Goal: Task Accomplishment & Management: Manage account settings

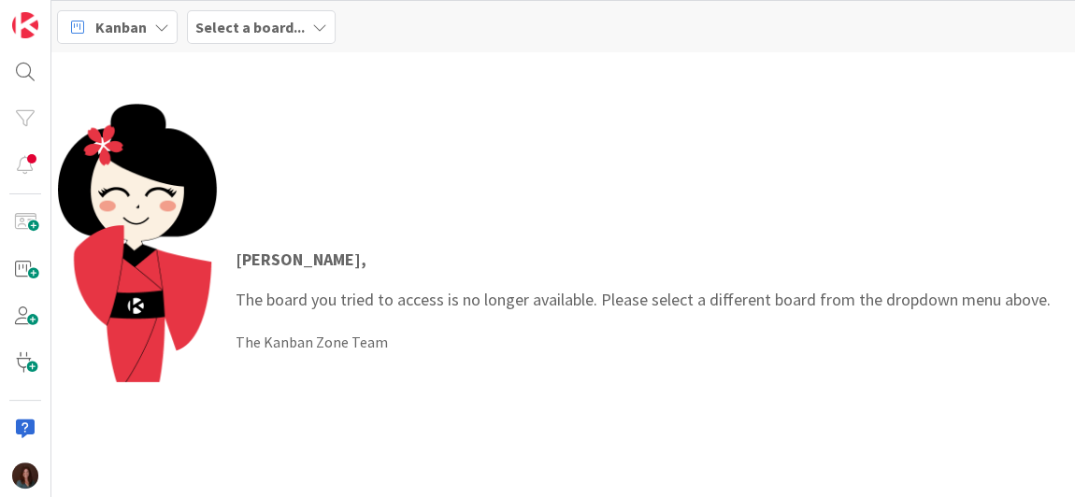
click at [215, 26] on b "Select a board..." at bounding box center [249, 27] width 109 height 19
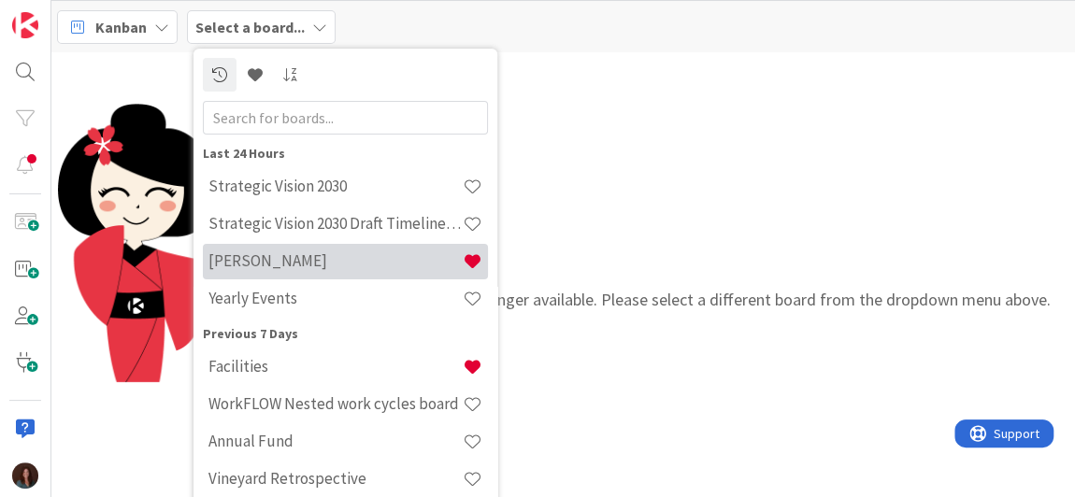
click at [254, 259] on h4 "[PERSON_NAME]" at bounding box center [335, 260] width 254 height 19
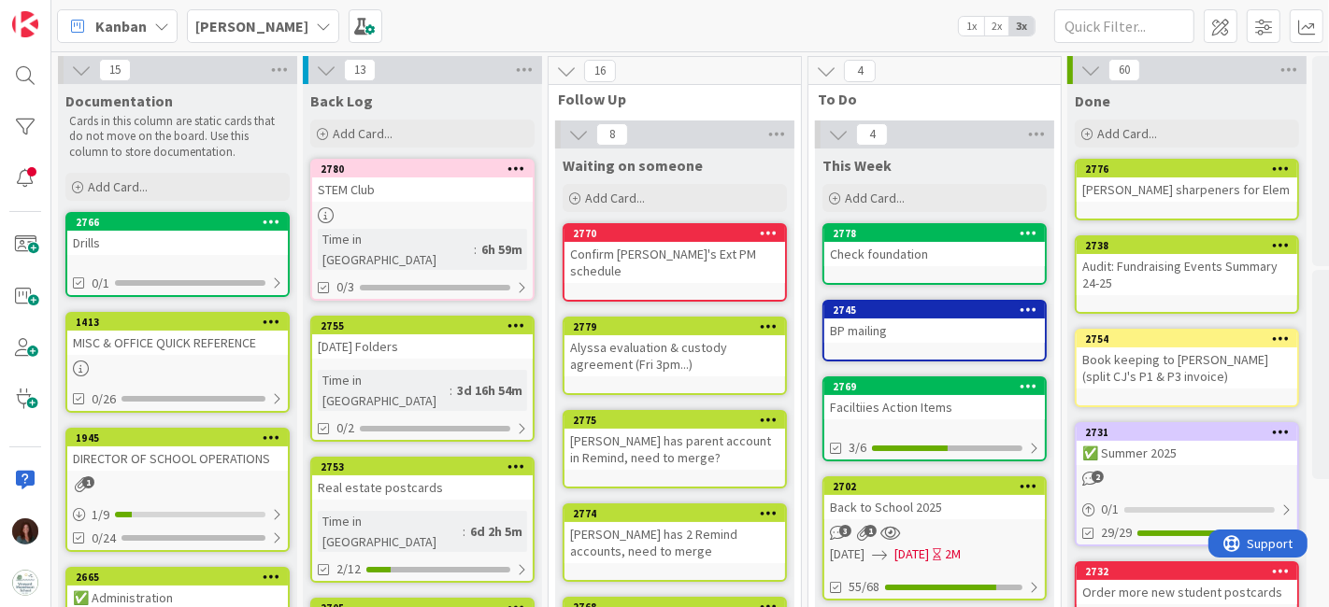
click at [707, 263] on div "Confirm Robin's Ext PM schedule" at bounding box center [674, 262] width 221 height 41
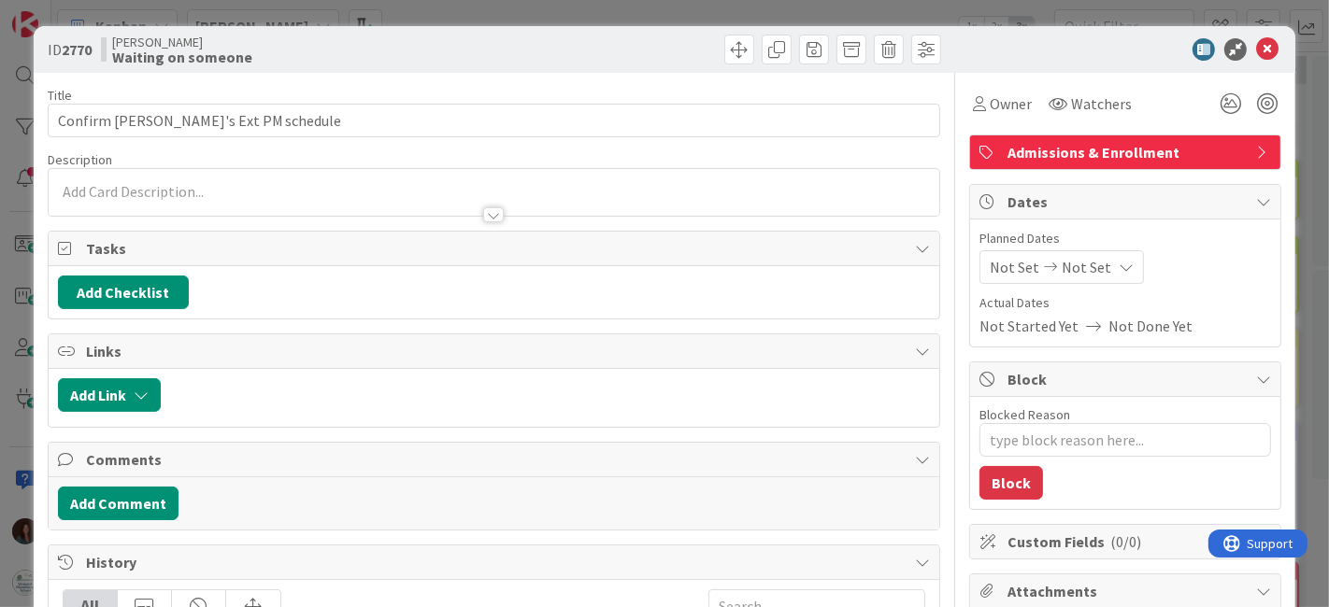
type textarea "x"
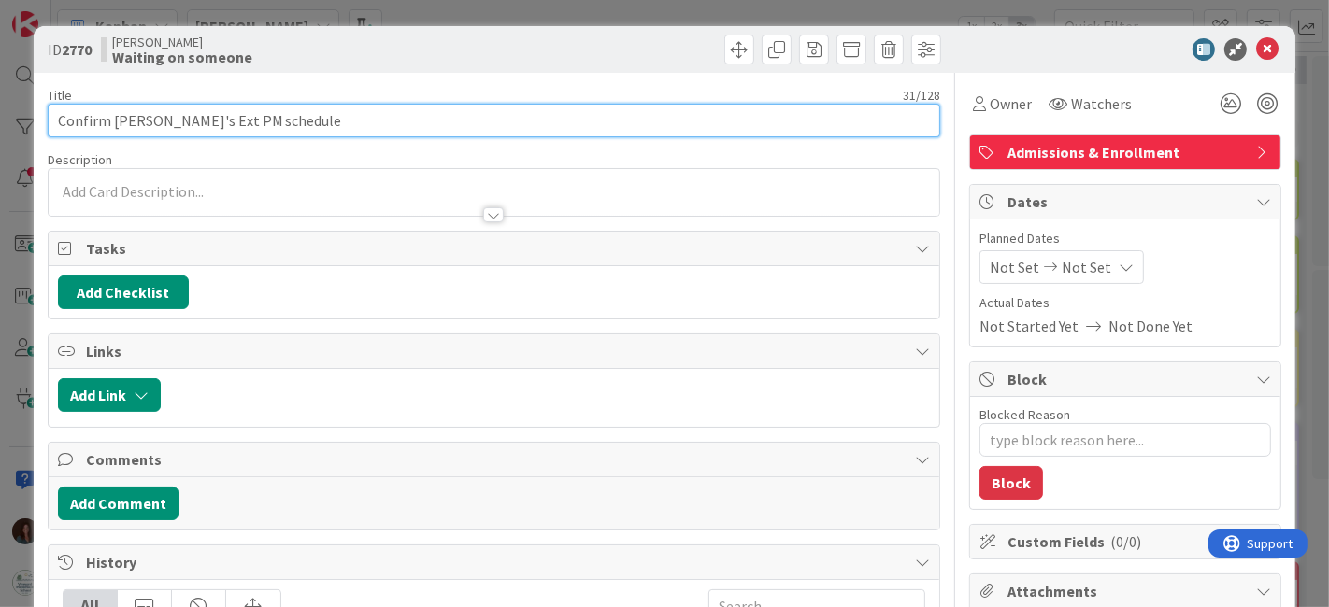
drag, startPoint x: 63, startPoint y: 116, endPoint x: 88, endPoint y: 175, distance: 64.0
click at [62, 117] on input "Confirm Robin's Ext PM schedule" at bounding box center [494, 121] width 893 height 34
type input "Wed - Confirm Robin's Ext PM schedule"
type textarea "x"
type input "Wed - Confirm Robin's Ext PM schedule"
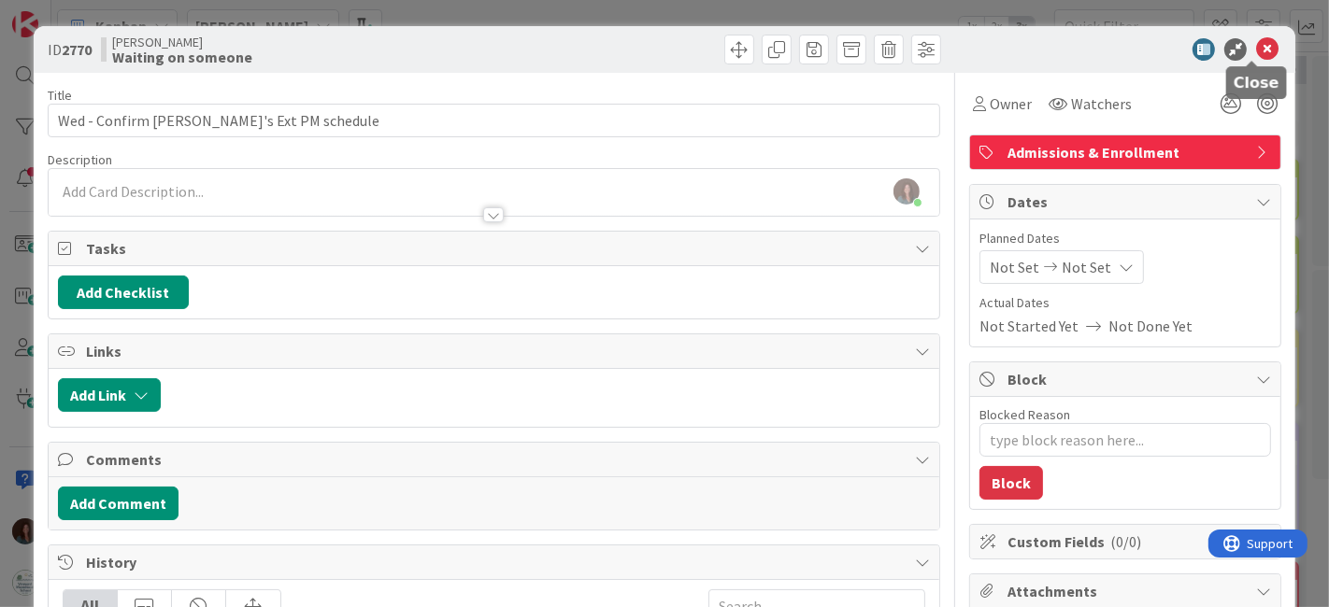
click at [1086, 45] on icon at bounding box center [1267, 49] width 22 height 22
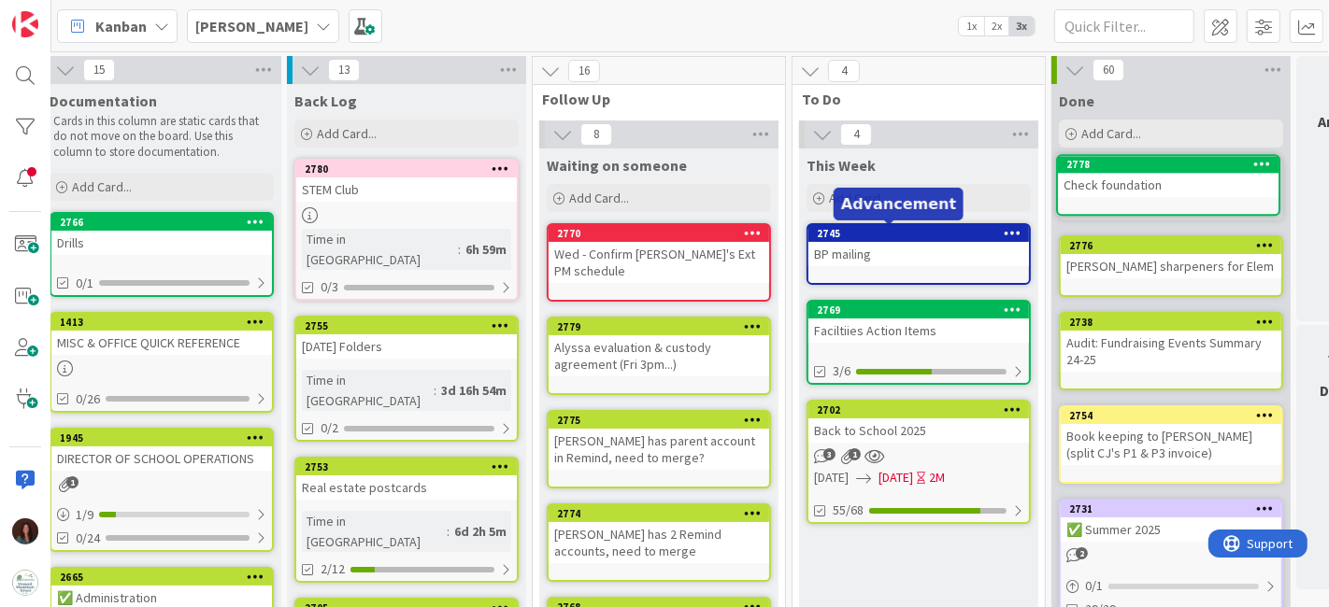
scroll to position [0, 97]
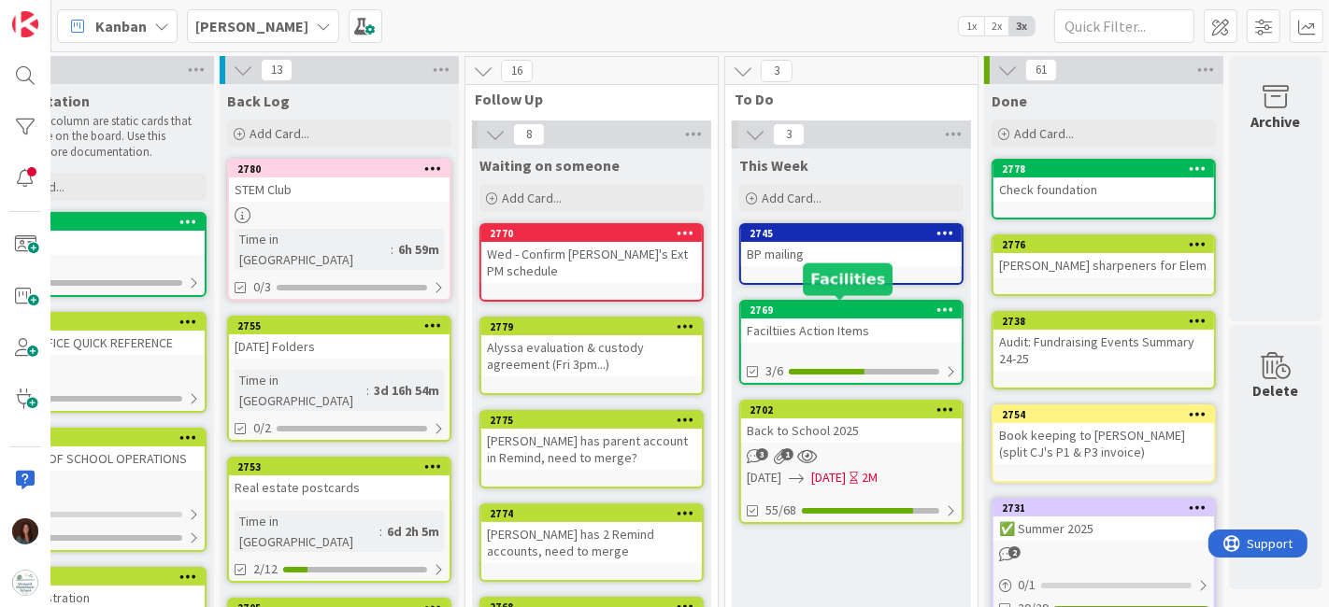
click at [843, 310] on div "2769" at bounding box center [855, 310] width 212 height 13
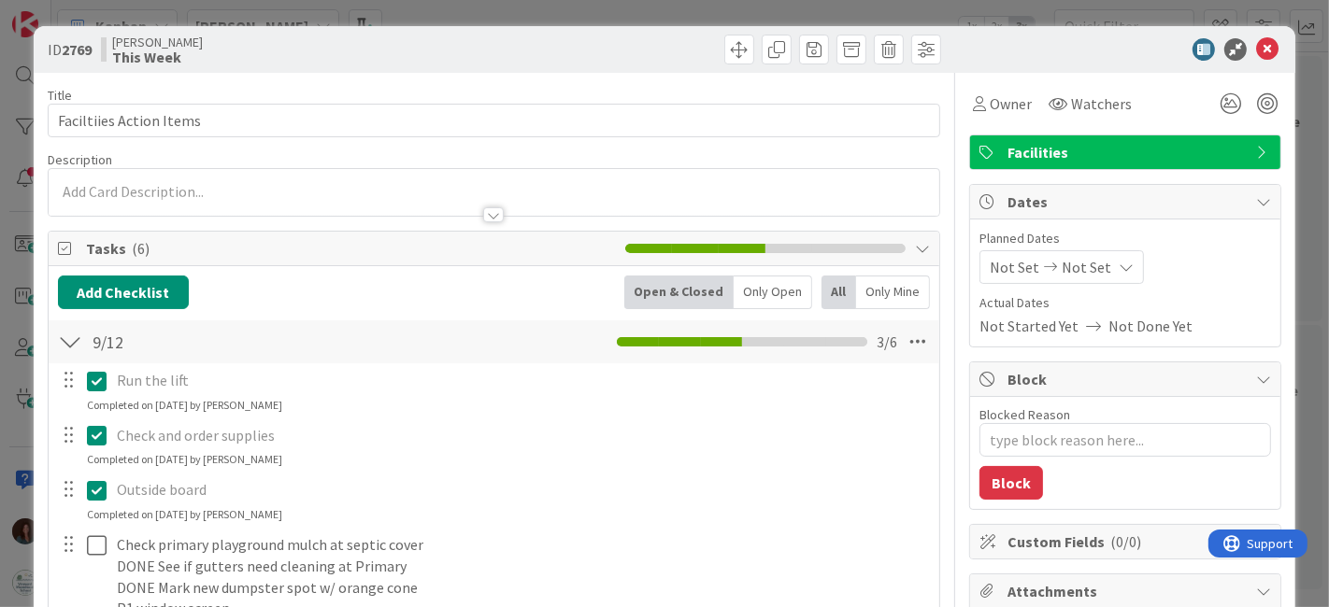
type textarea "x"
click at [1086, 47] on icon at bounding box center [1267, 49] width 22 height 22
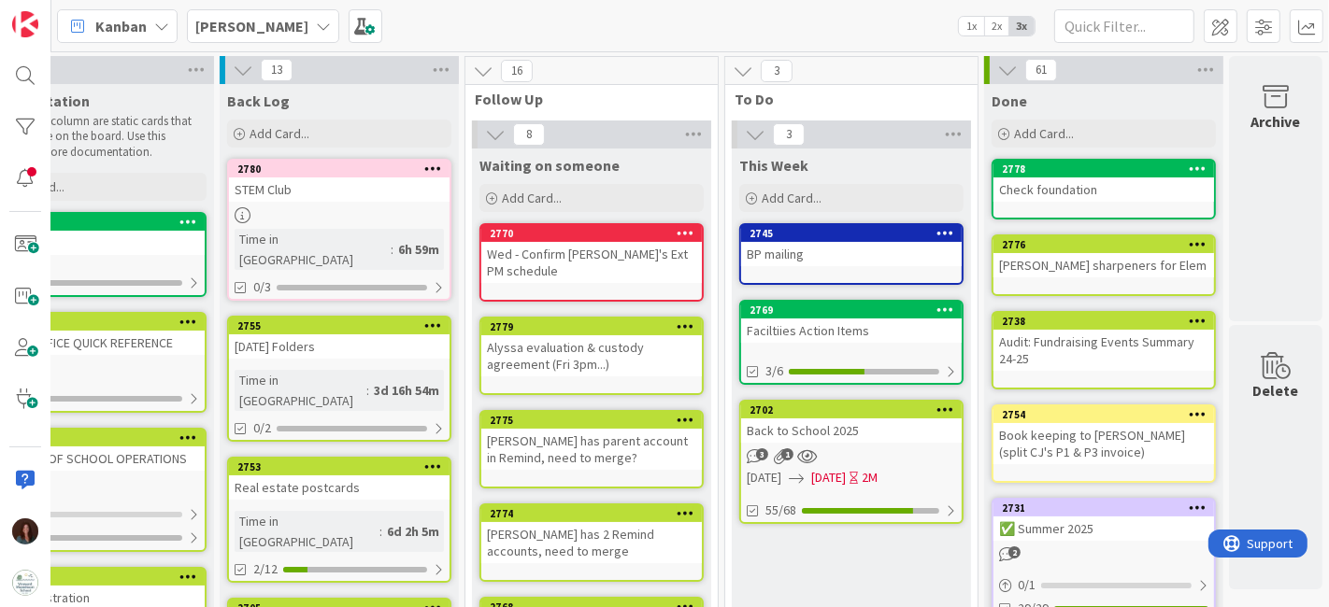
click at [801, 20] on div "Kanban Rhiannon 1x 2x 3x" at bounding box center [689, 25] width 1277 height 51
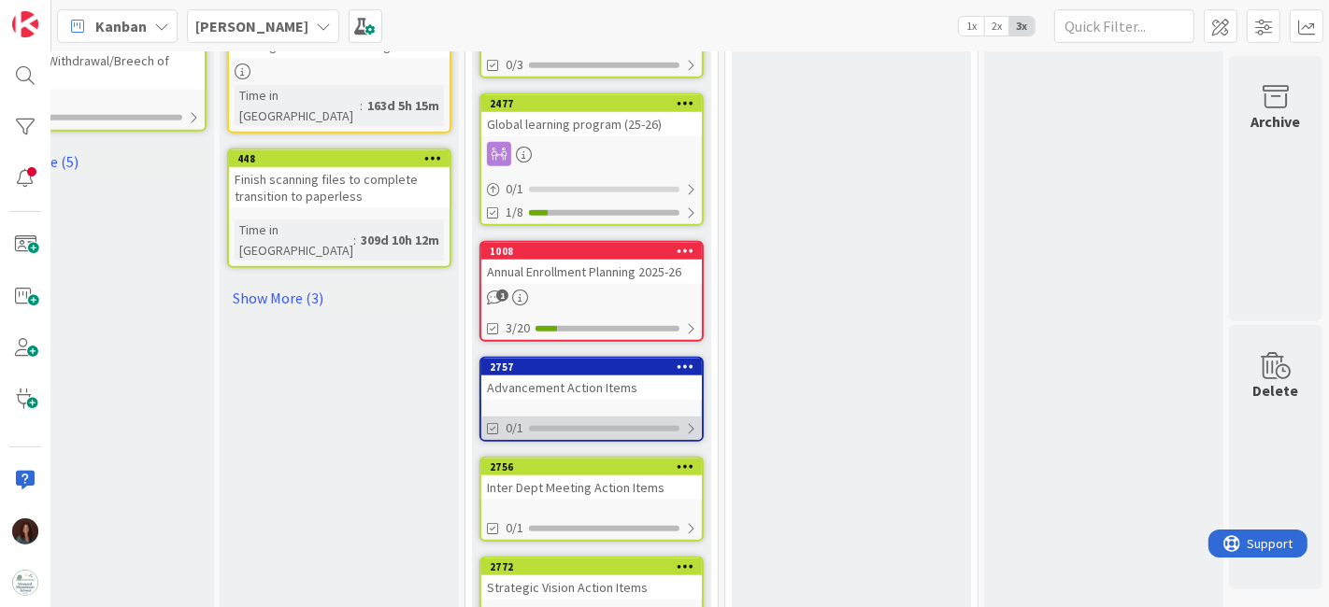
scroll to position [1338, 97]
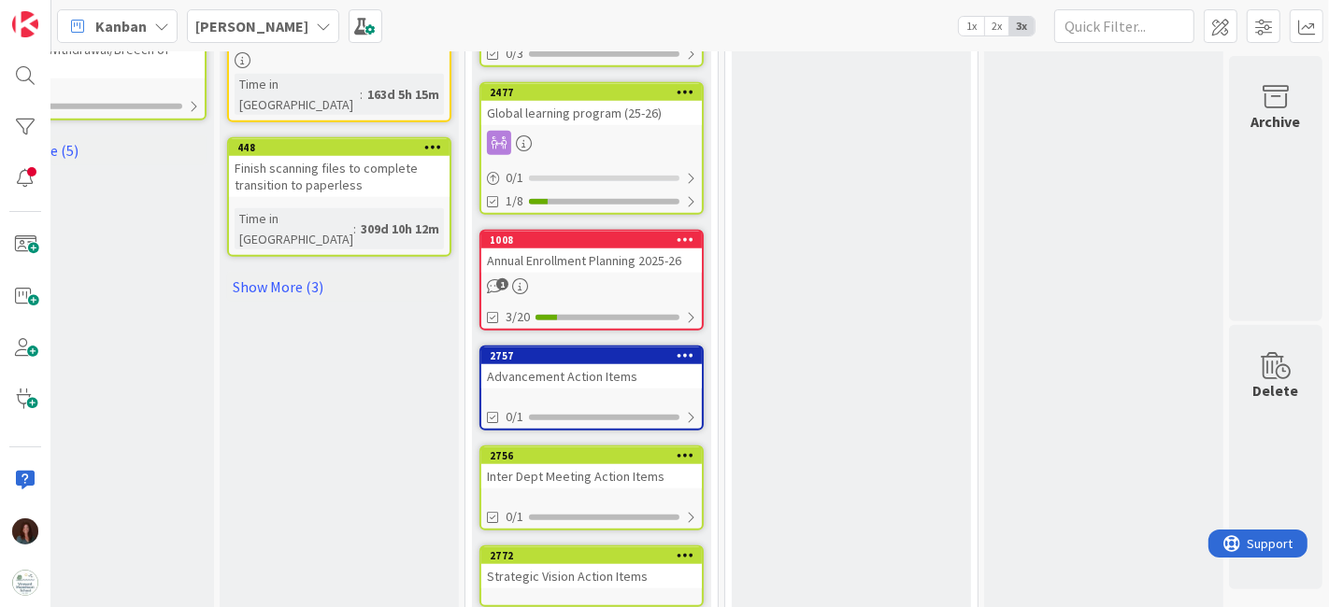
click at [677, 496] on icon at bounding box center [686, 555] width 18 height 13
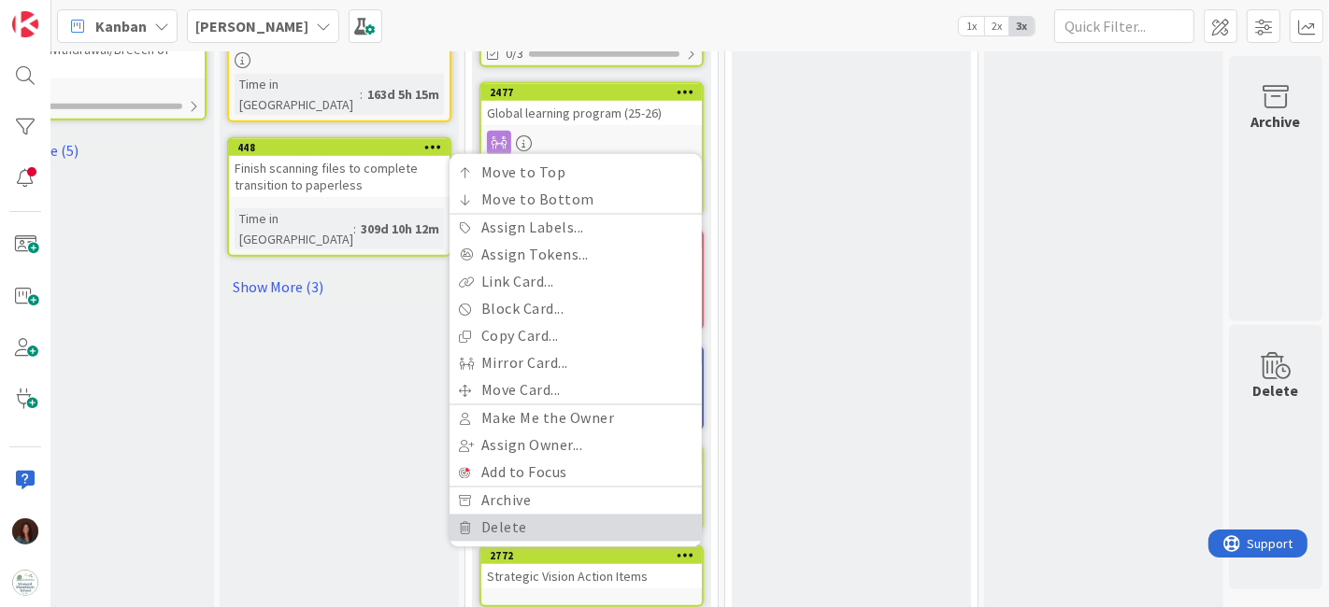
click at [650, 496] on link "Delete" at bounding box center [575, 528] width 252 height 27
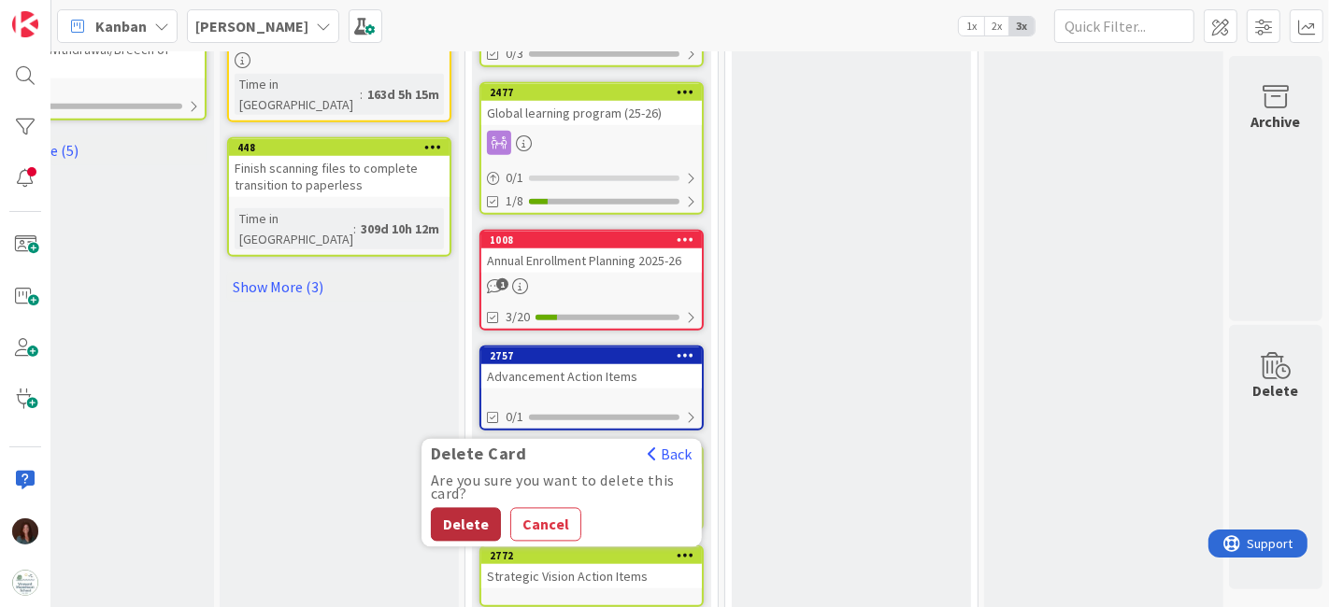
click at [474, 496] on button "Delete" at bounding box center [466, 525] width 70 height 34
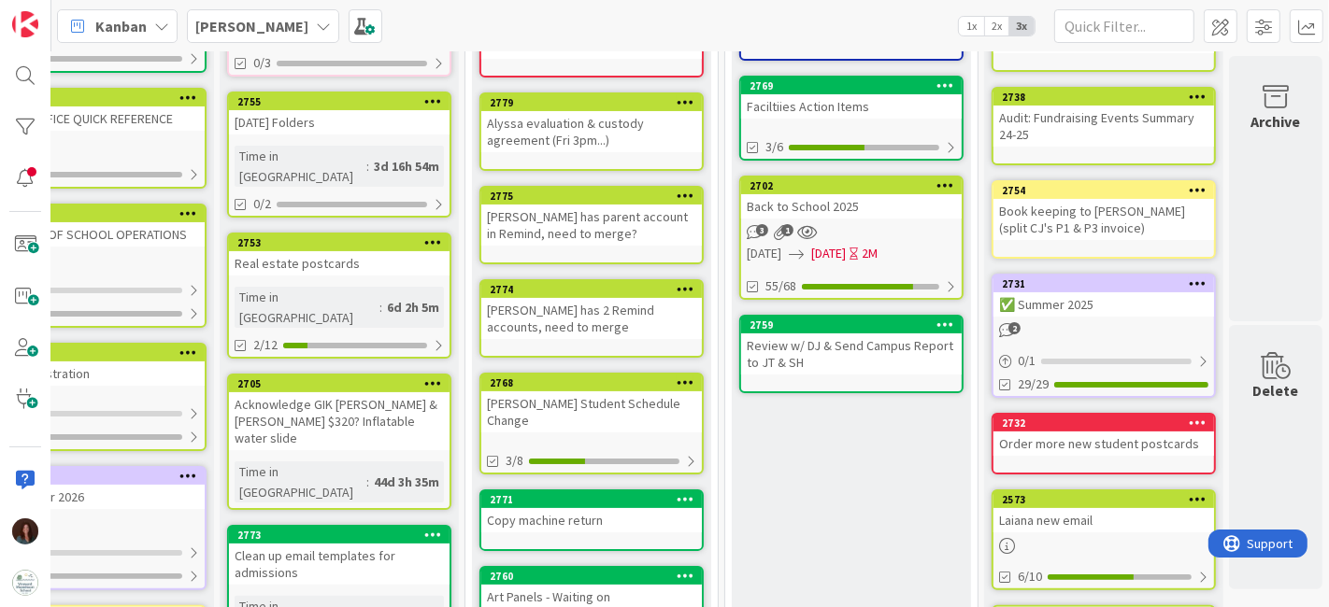
scroll to position [0, 97]
